Goal: Information Seeking & Learning: Check status

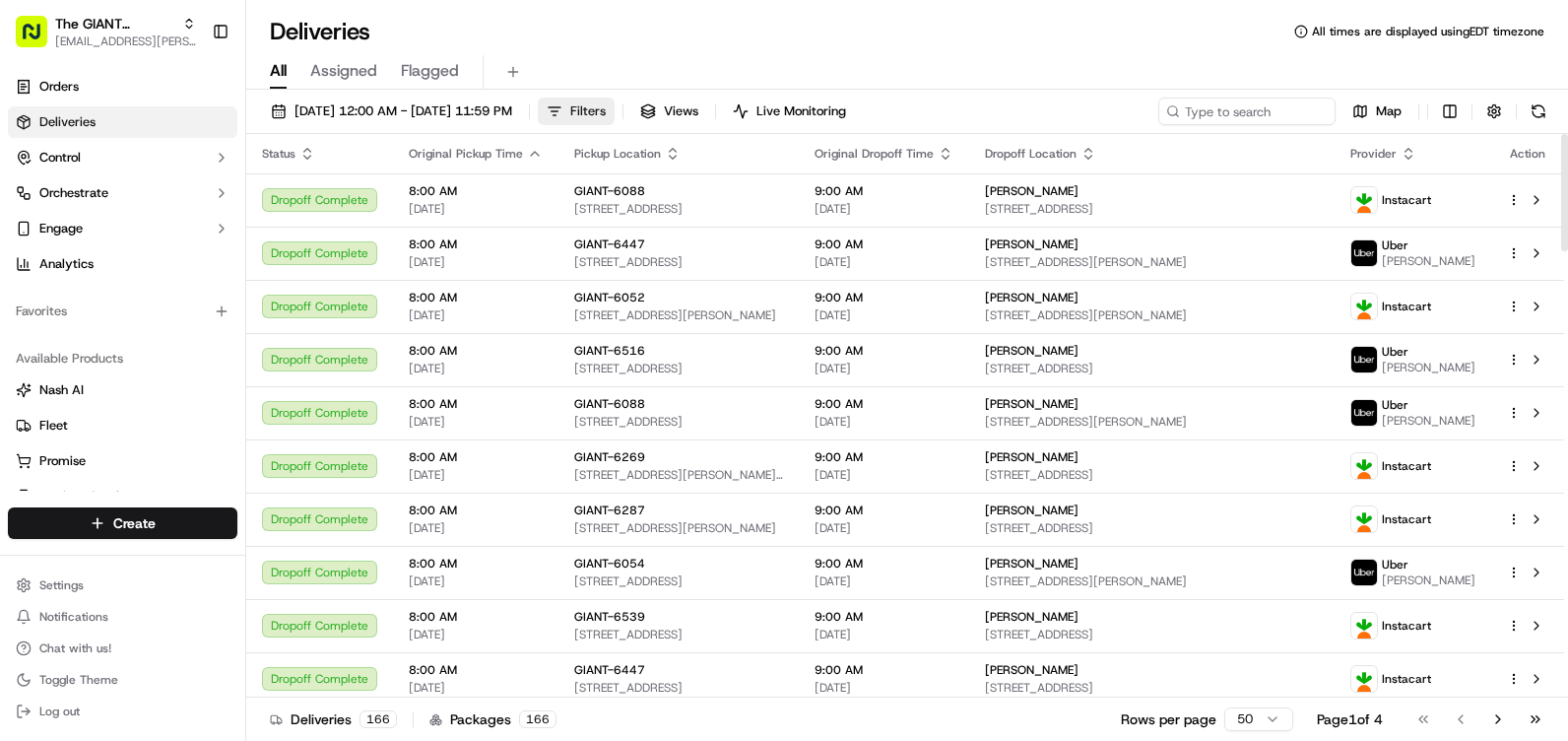
click at [606, 108] on span "Filters" at bounding box center [588, 111] width 36 height 18
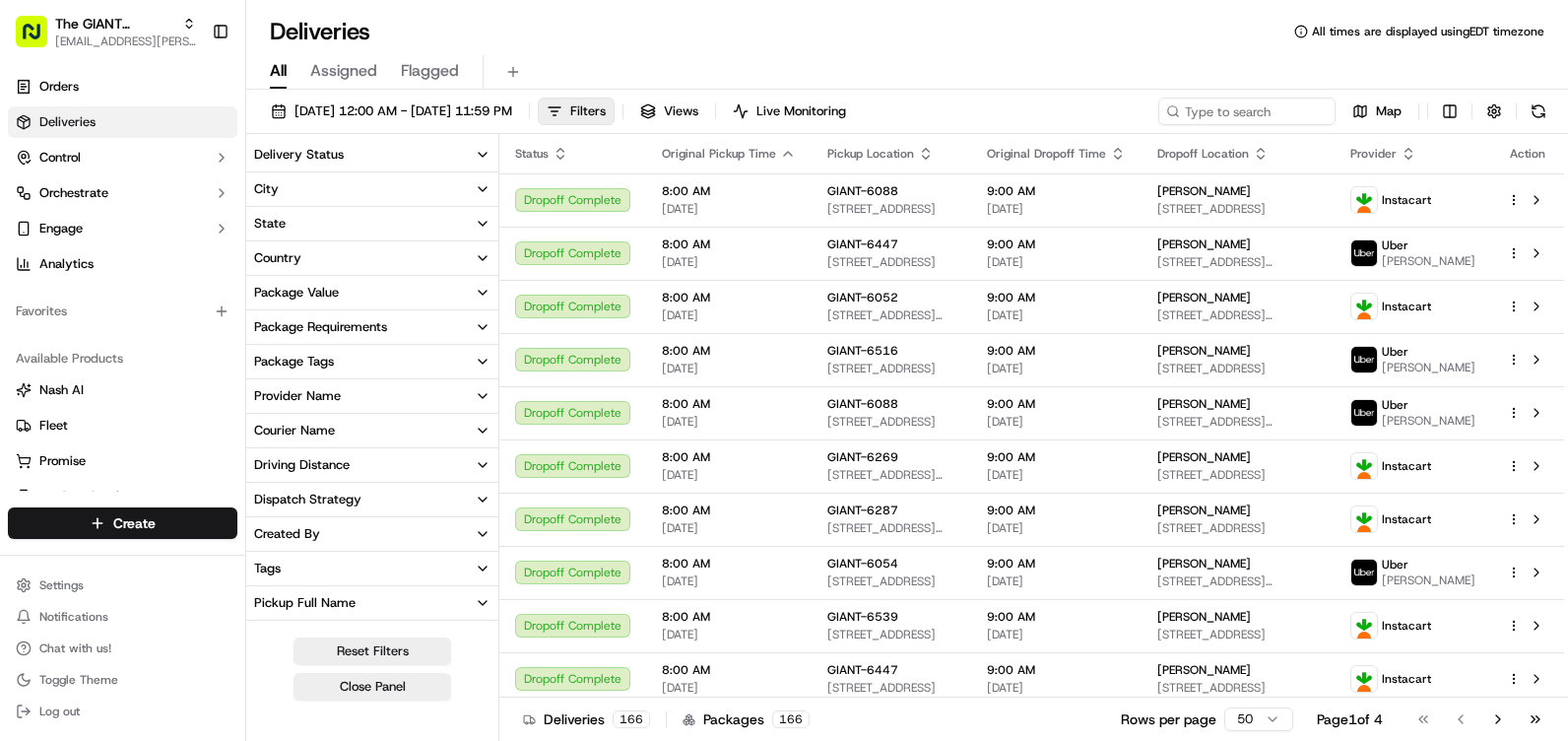
click at [360, 260] on button "Country" at bounding box center [373, 259] width 252 height 34
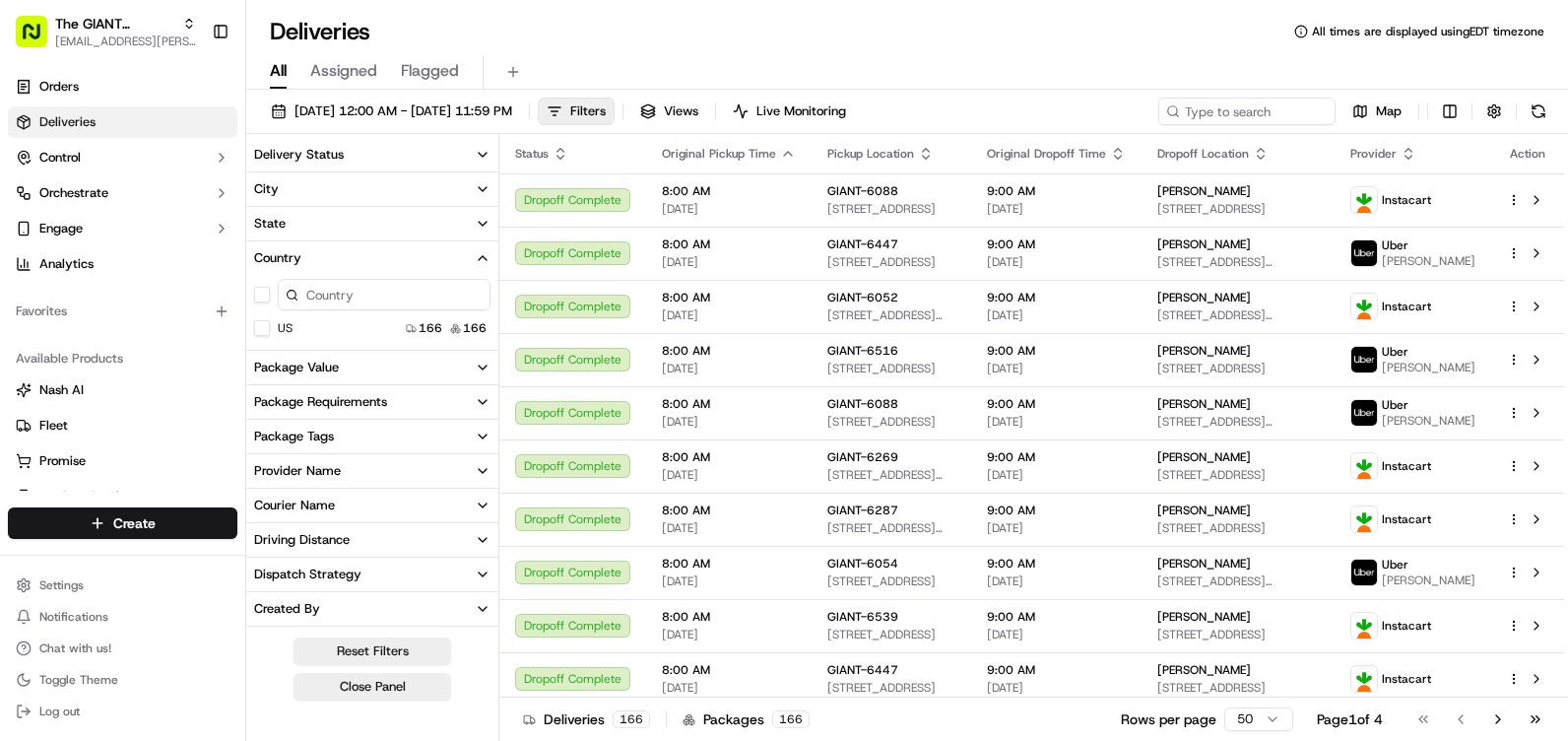
click at [312, 252] on button "Country" at bounding box center [373, 259] width 252 height 34
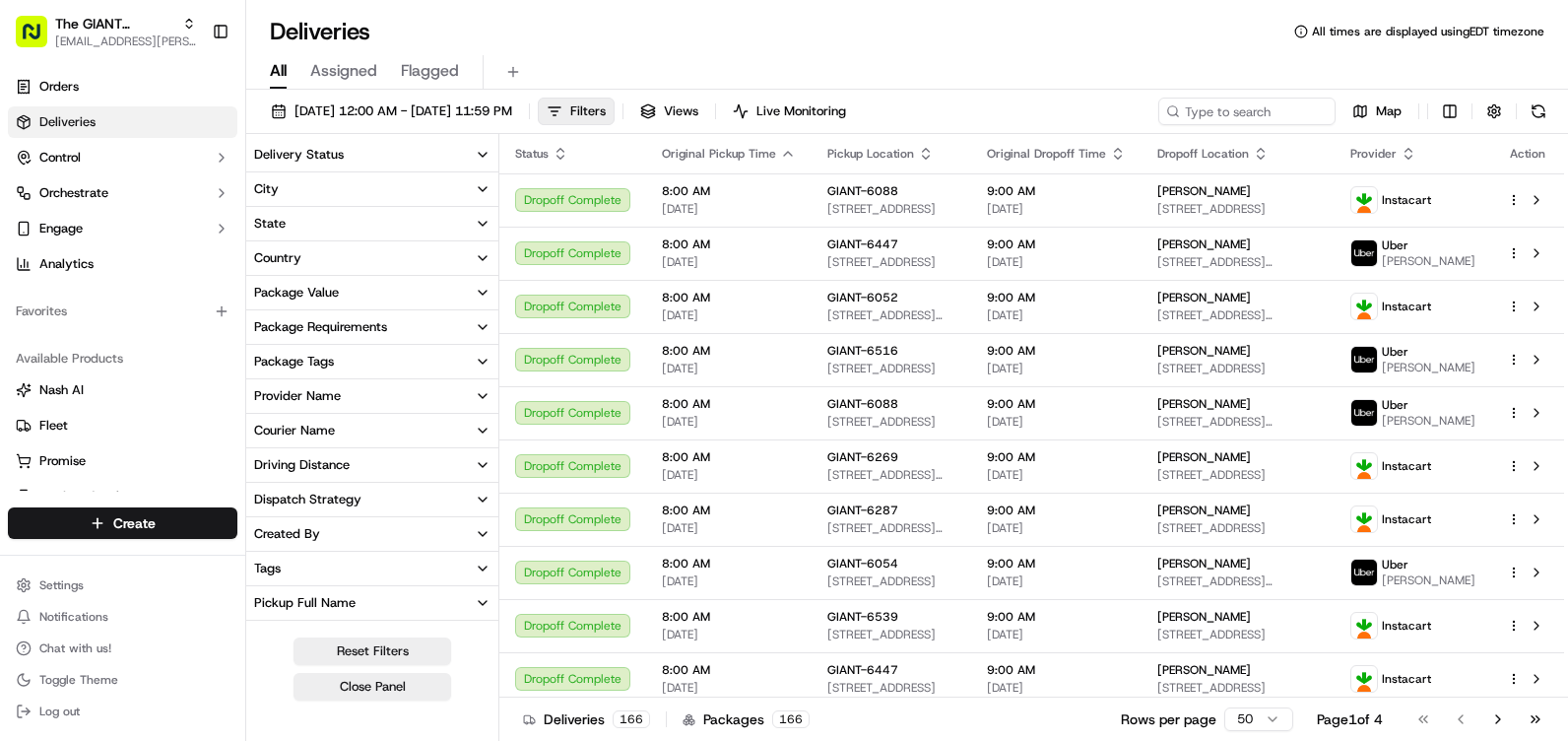
click at [310, 192] on button "City" at bounding box center [373, 189] width 252 height 34
click at [355, 233] on input at bounding box center [385, 226] width 213 height 32
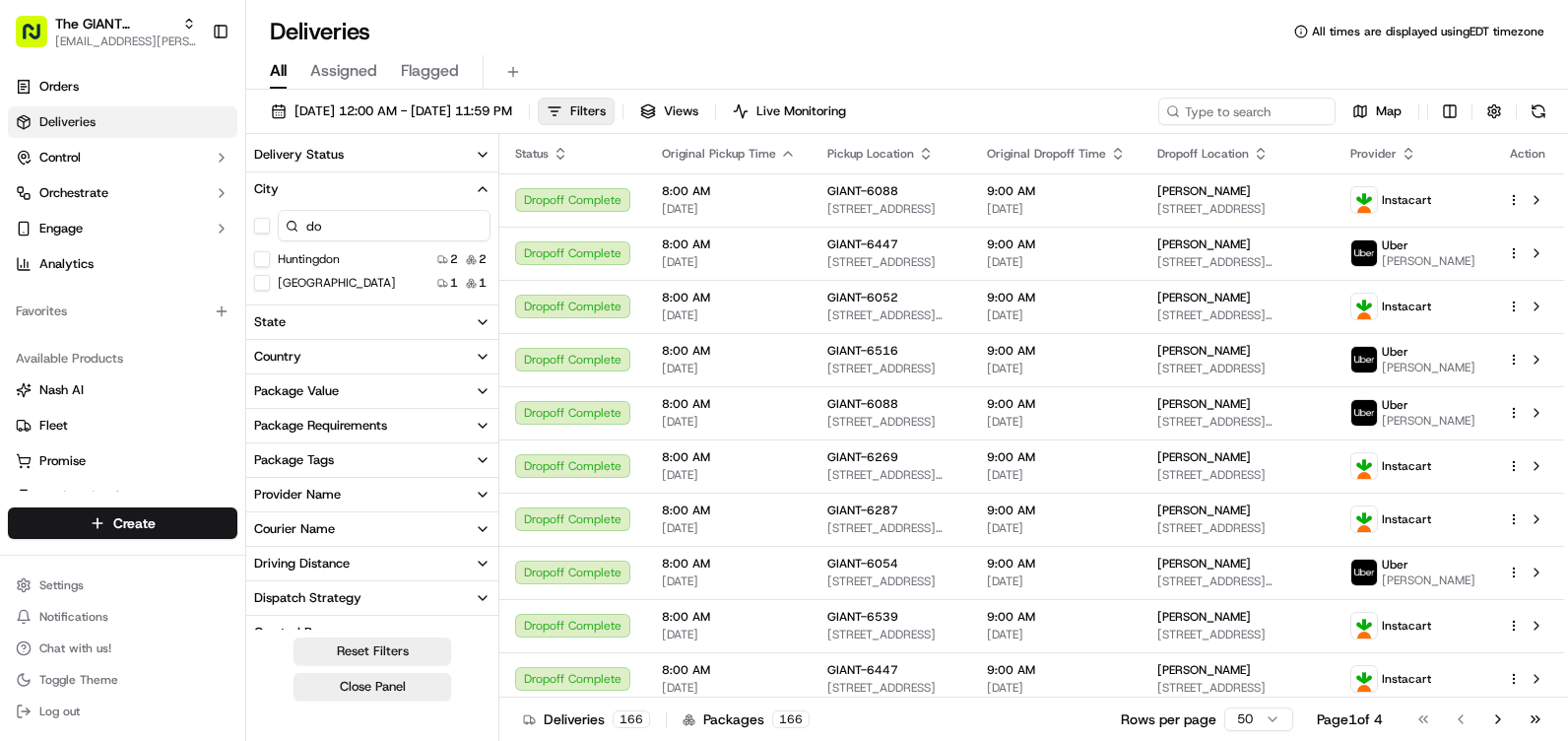
type input "do"
